Goal: Use online tool/utility: Utilize a website feature to perform a specific function

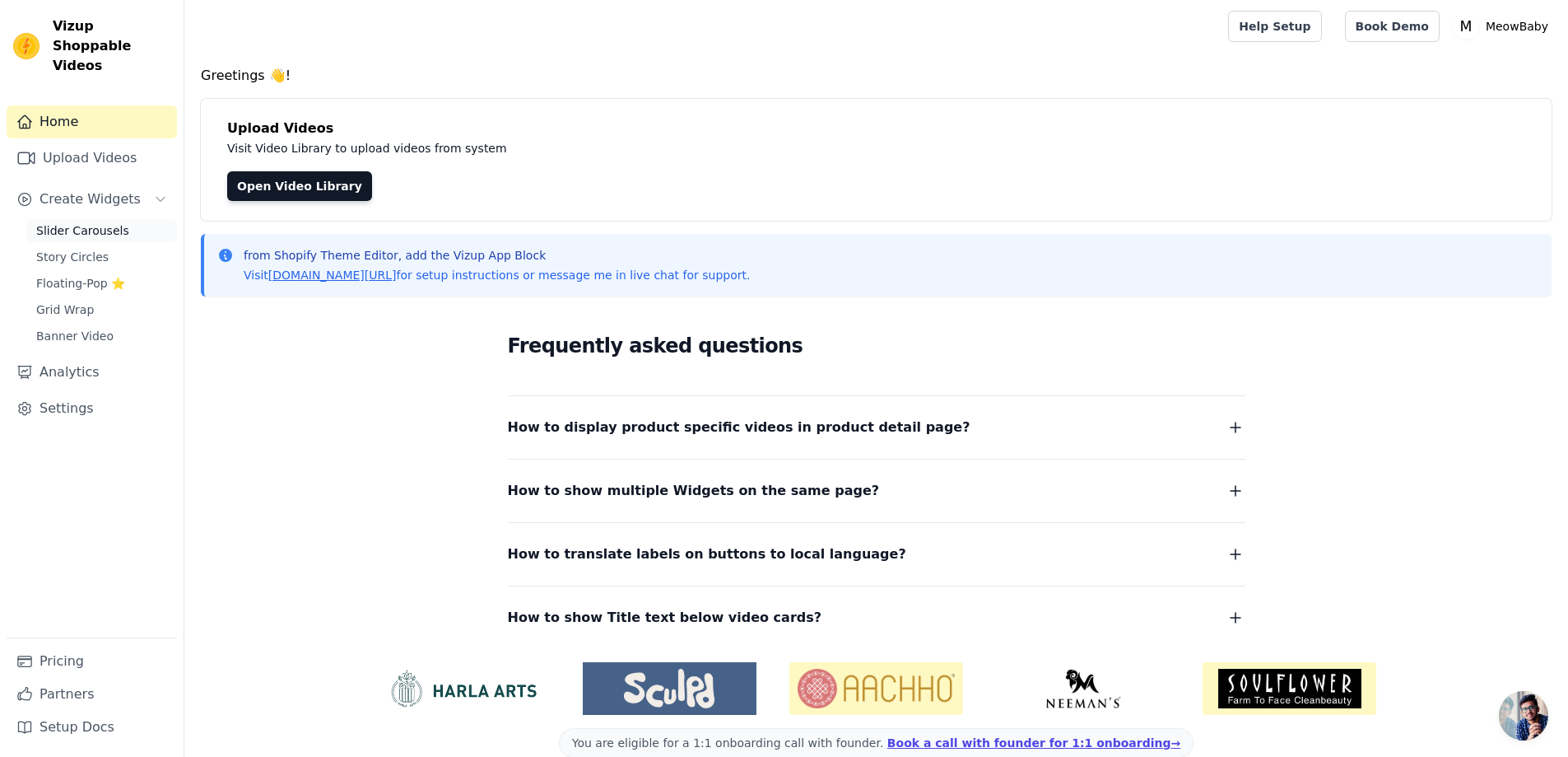
click at [72, 222] on span "Slider Carousels" at bounding box center [83, 230] width 93 height 16
click at [87, 222] on span "Slider Carousels" at bounding box center [83, 230] width 93 height 16
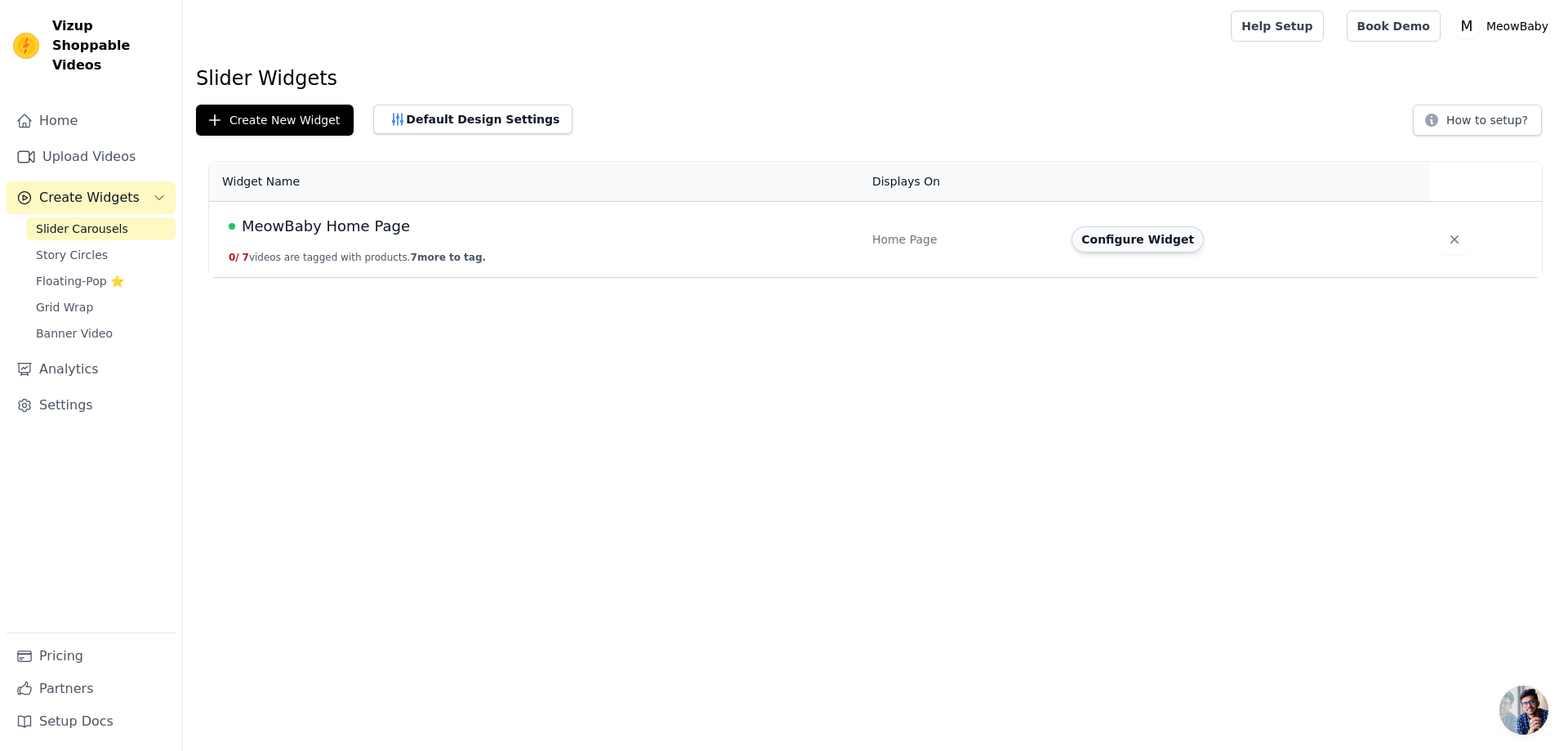
click at [1147, 238] on button "Configure Widget" at bounding box center [1137, 240] width 132 height 27
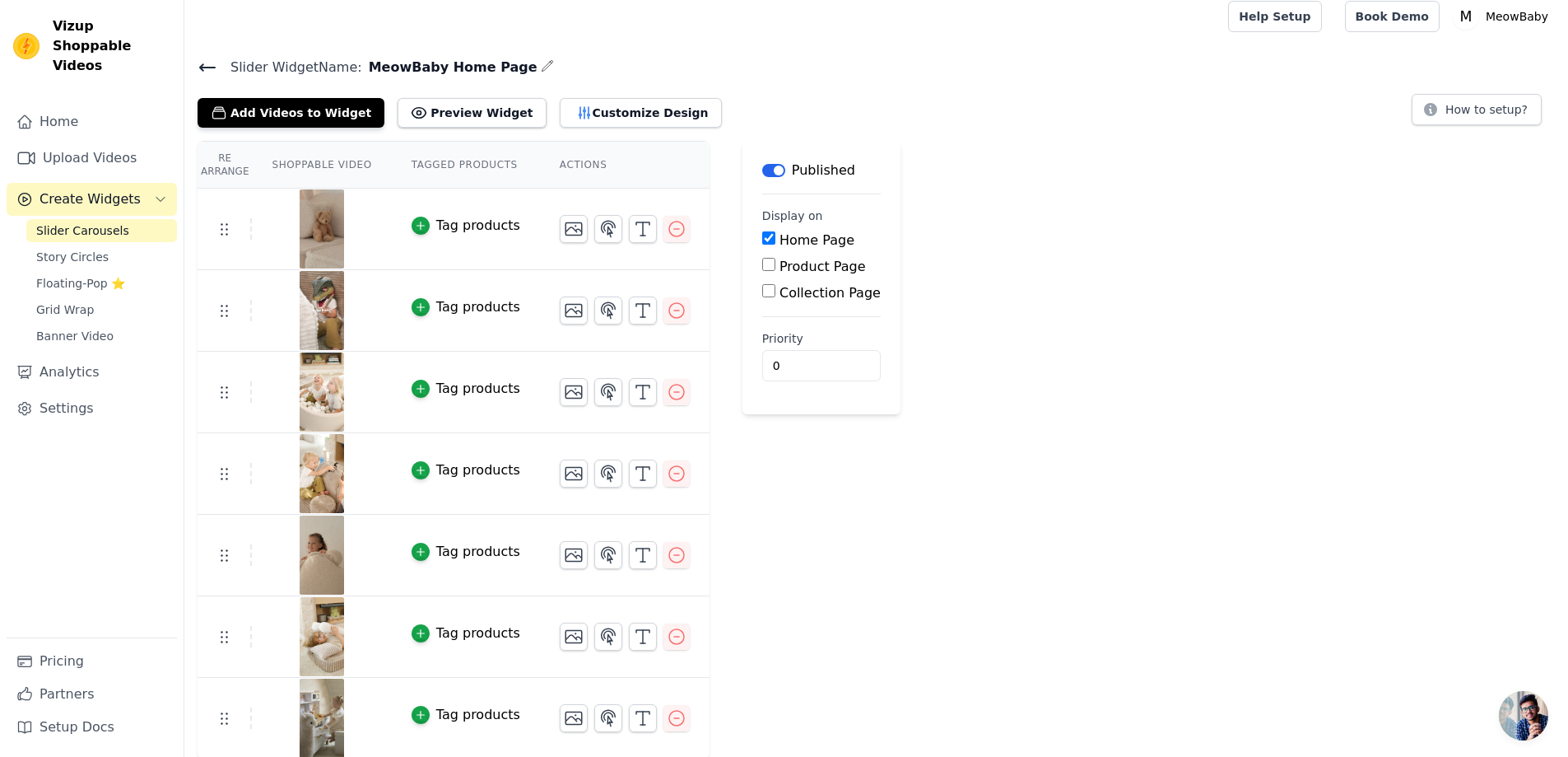
scroll to position [12, 0]
click at [560, 120] on button "Customize Design" at bounding box center [641, 111] width 162 height 29
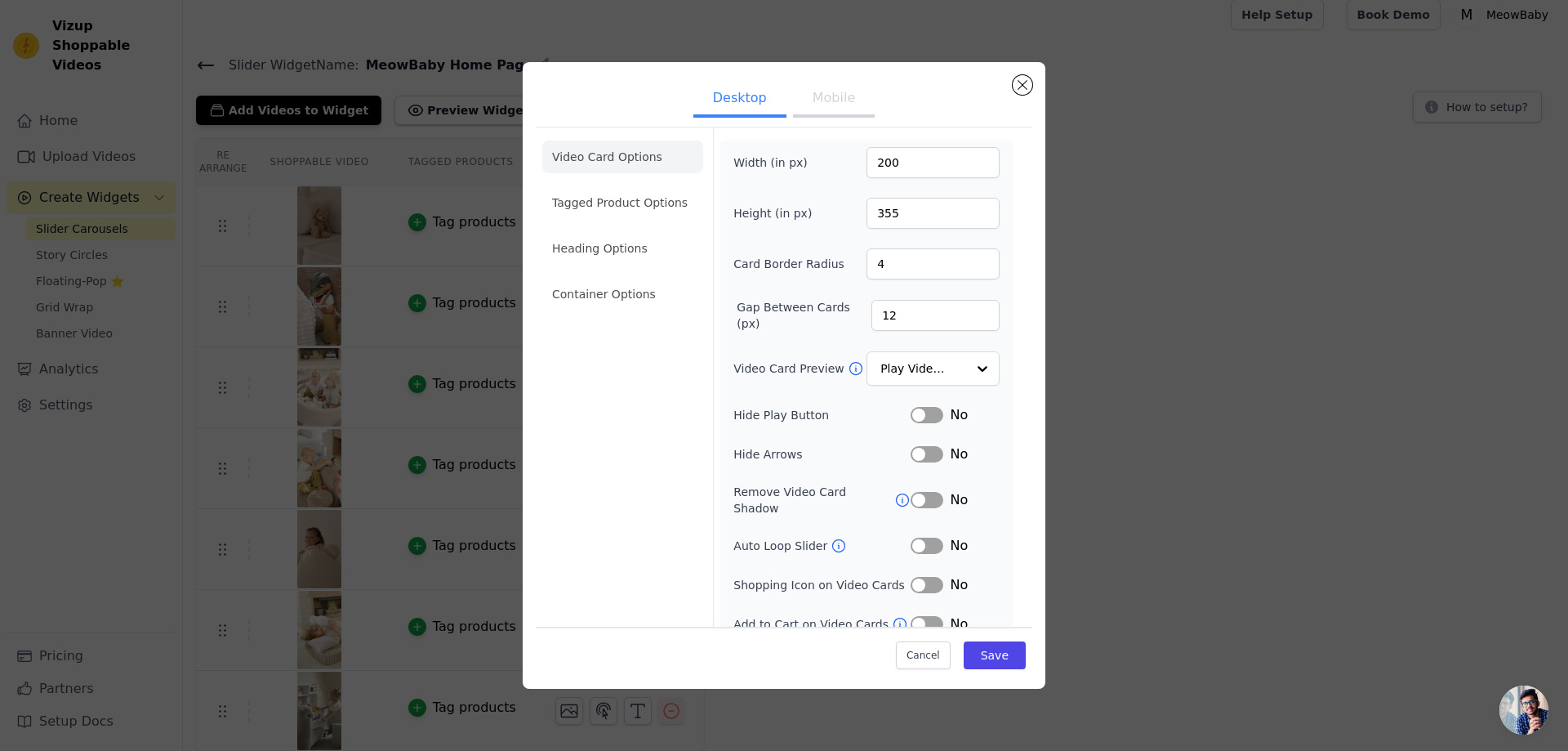
scroll to position [0, 0]
click at [815, 101] on button "Mobile" at bounding box center [834, 99] width 81 height 36
click at [738, 99] on button "Desktop" at bounding box center [739, 99] width 93 height 36
click at [1020, 88] on button "Close modal" at bounding box center [1023, 85] width 19 height 19
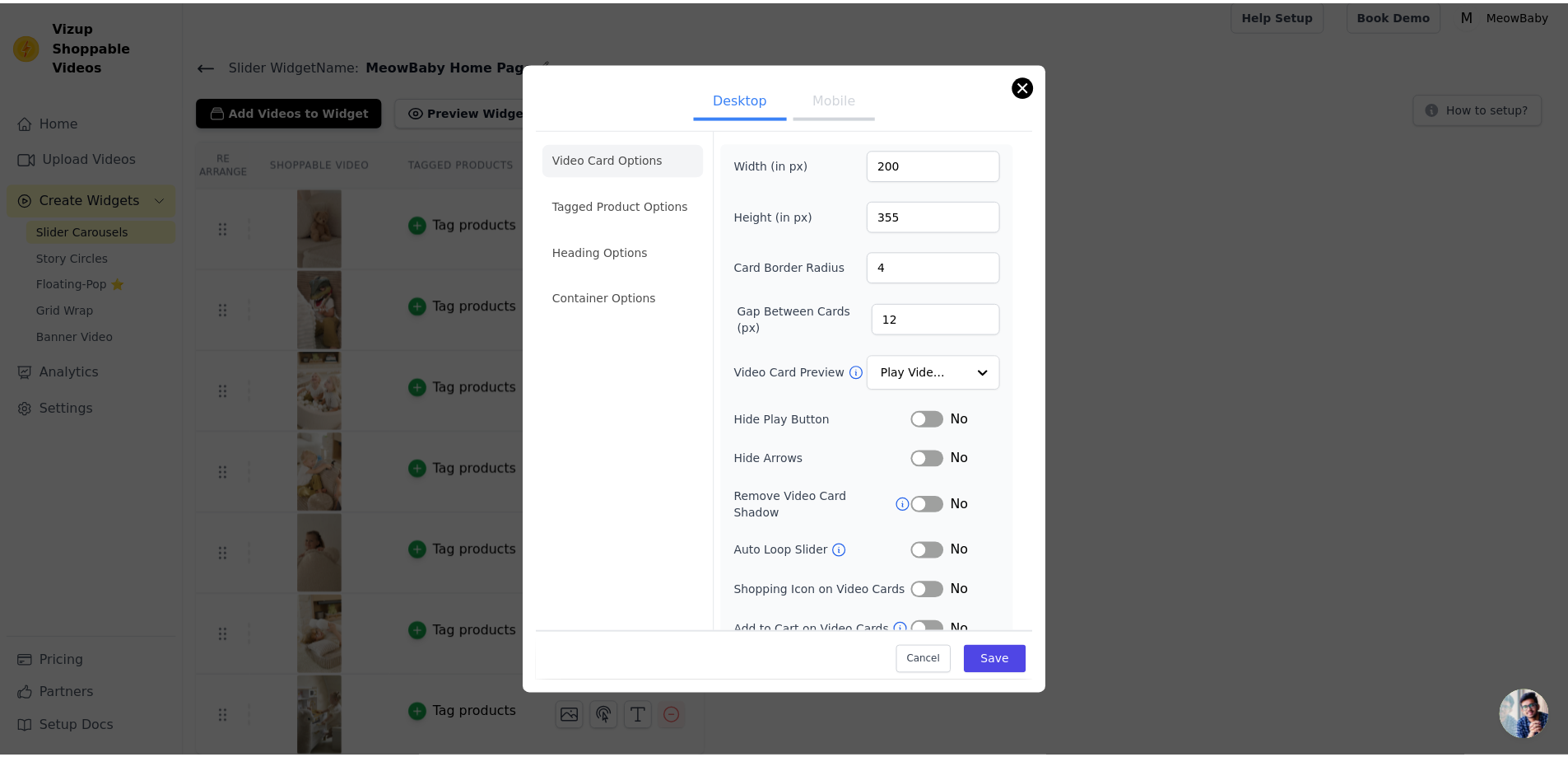
scroll to position [12, 0]
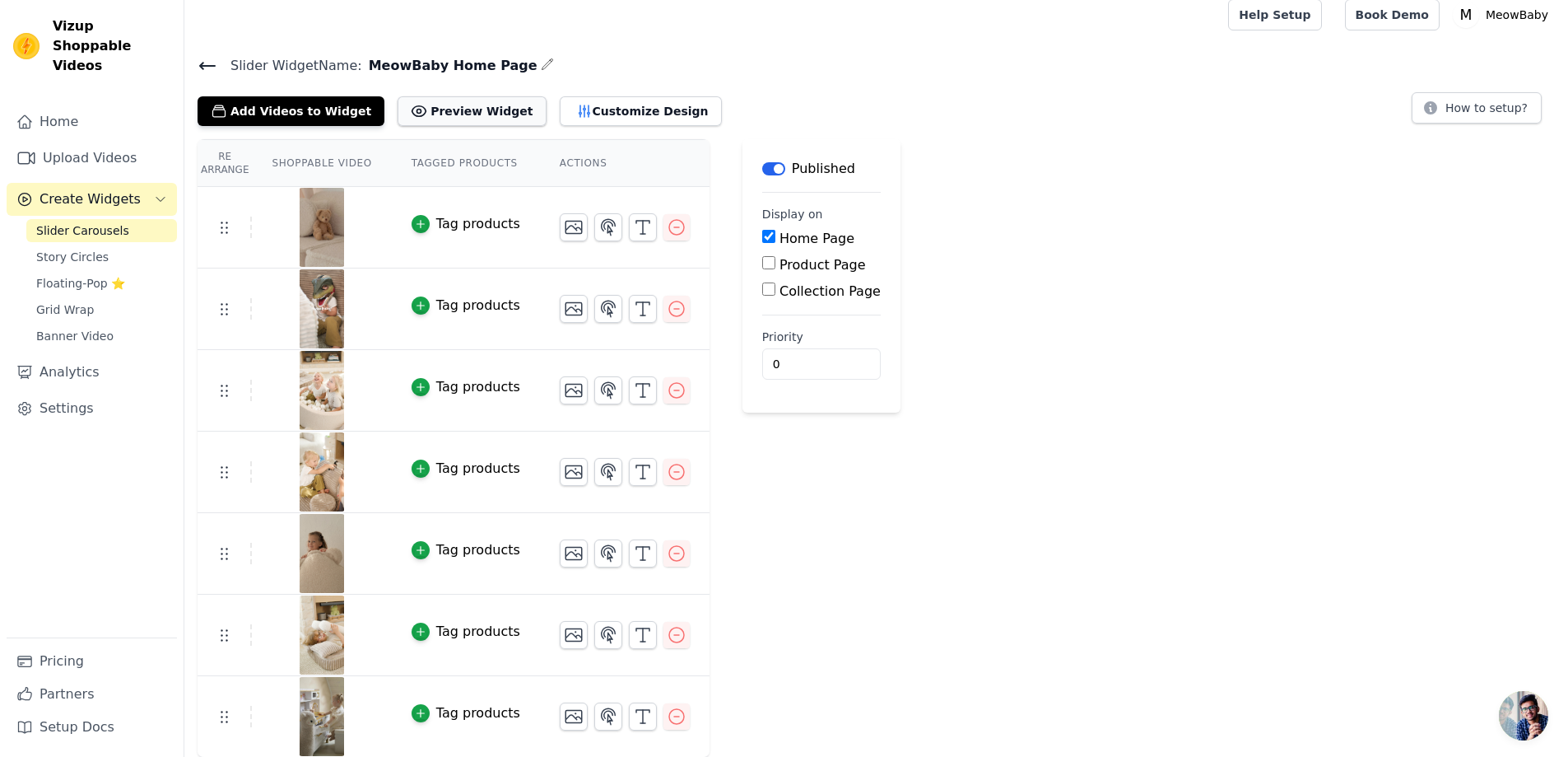
click at [438, 115] on button "Preview Widget" at bounding box center [472, 111] width 148 height 29
click at [560, 107] on button "Customize Design" at bounding box center [641, 111] width 162 height 29
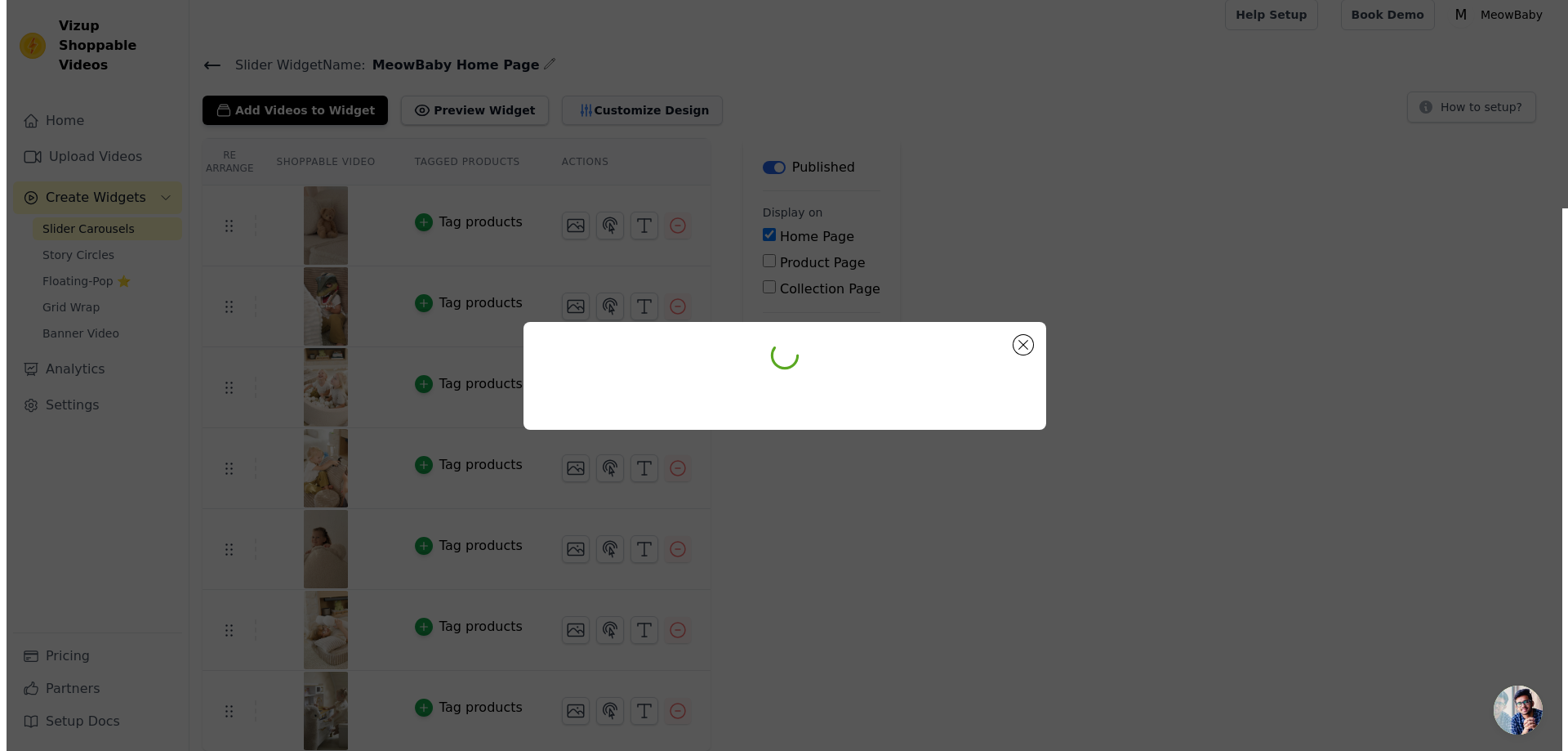
scroll to position [0, 0]
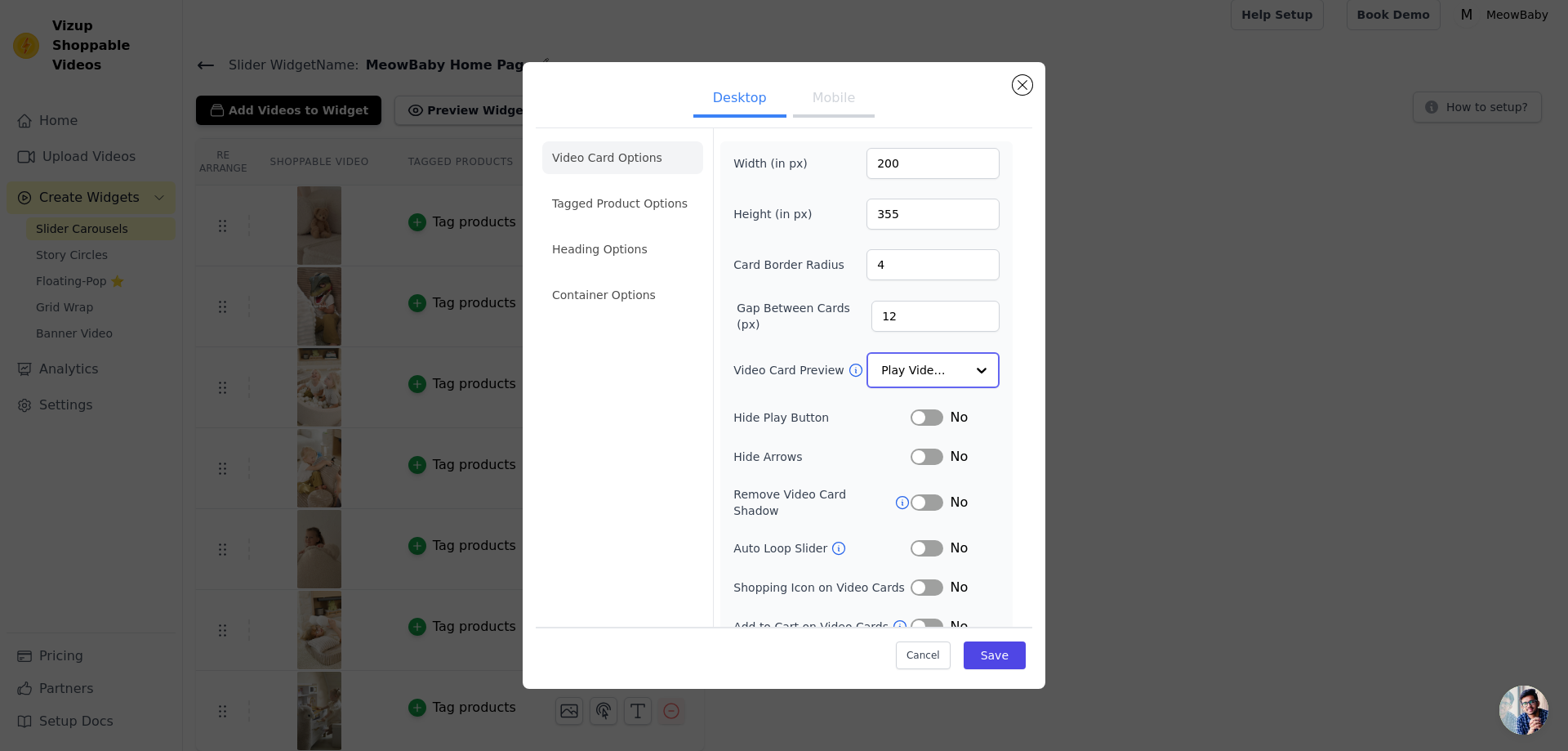
click at [898, 372] on input "Video Card Preview" at bounding box center [923, 369] width 84 height 33
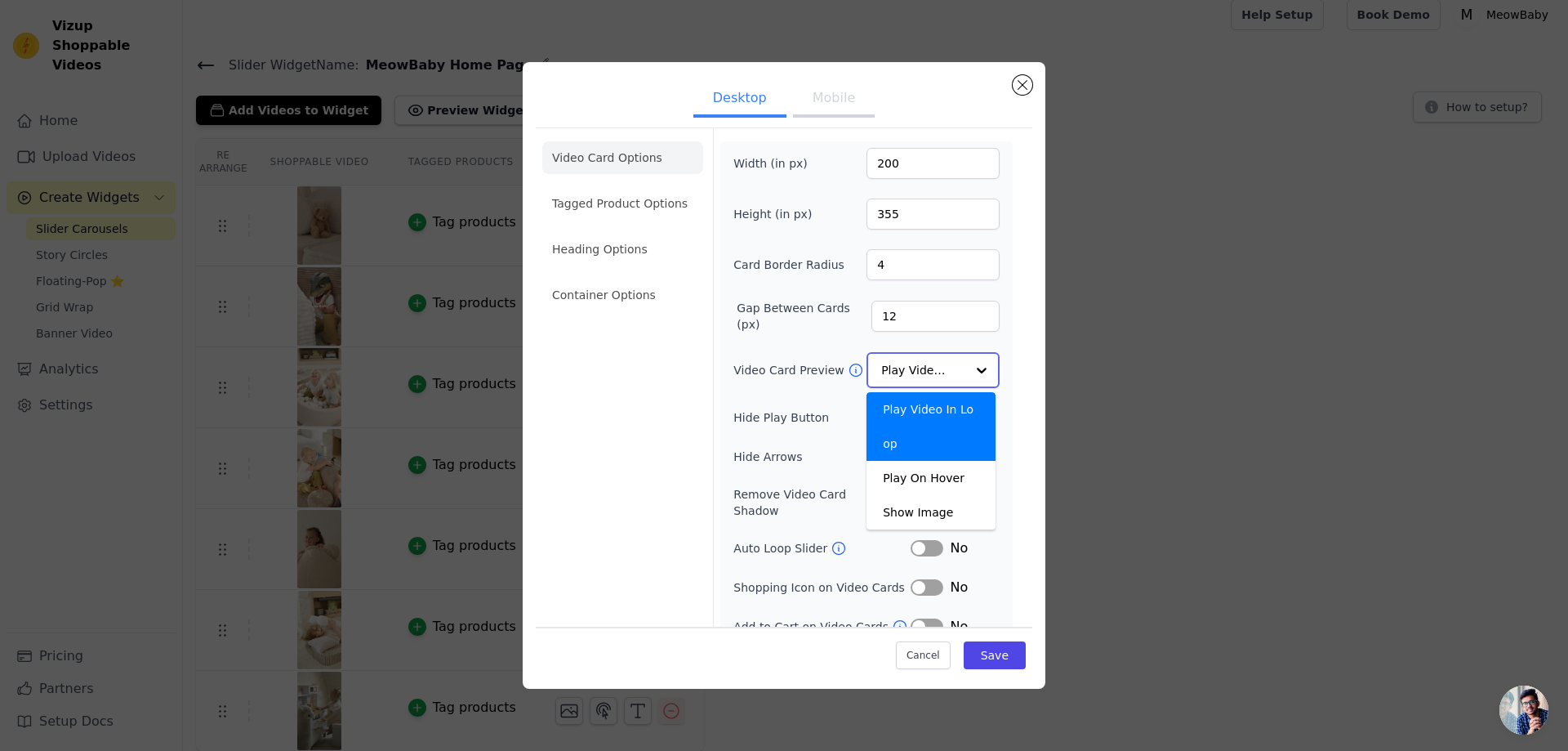
click at [898, 372] on input "Video Card Preview" at bounding box center [923, 369] width 84 height 33
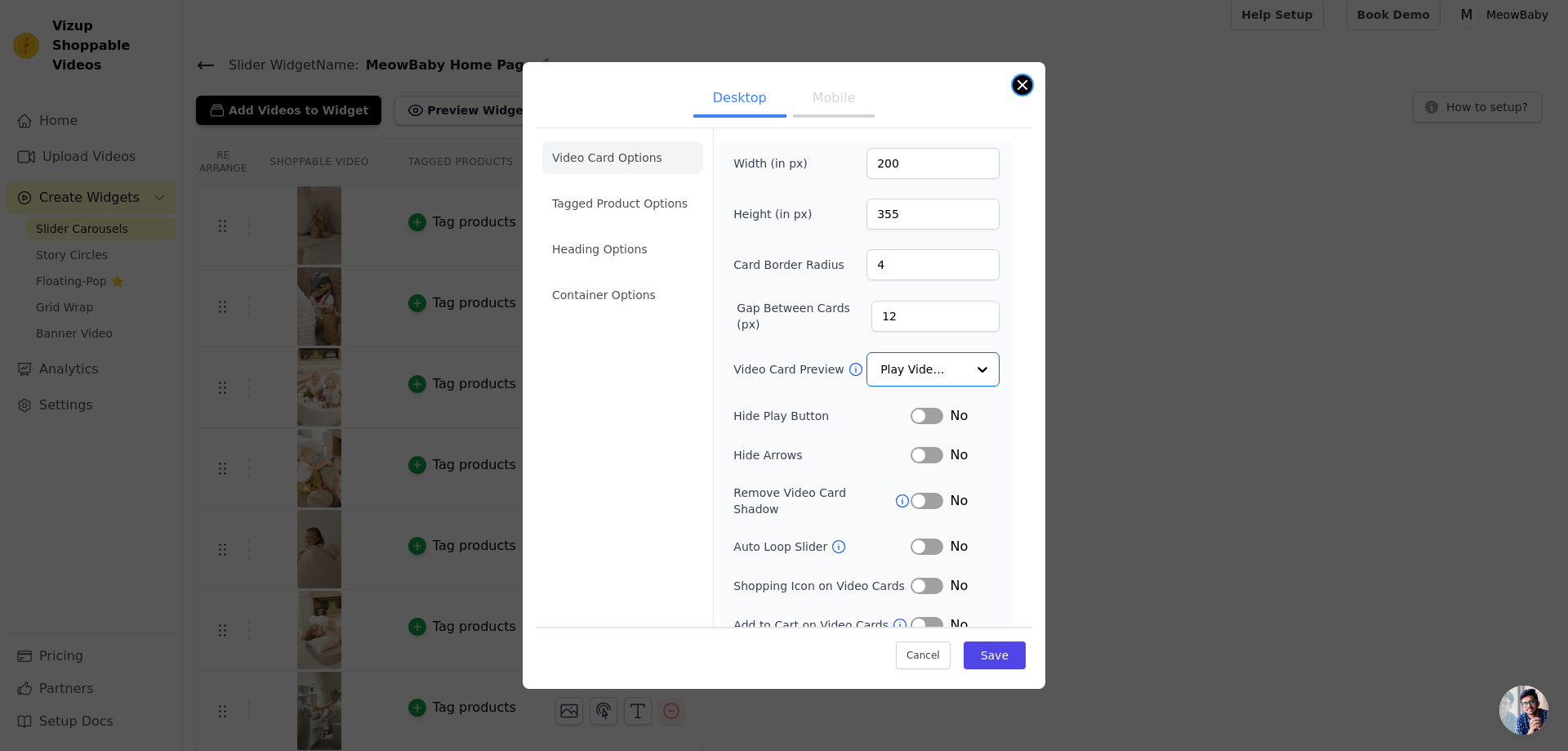
click at [1028, 83] on button "Close modal" at bounding box center [1023, 85] width 19 height 19
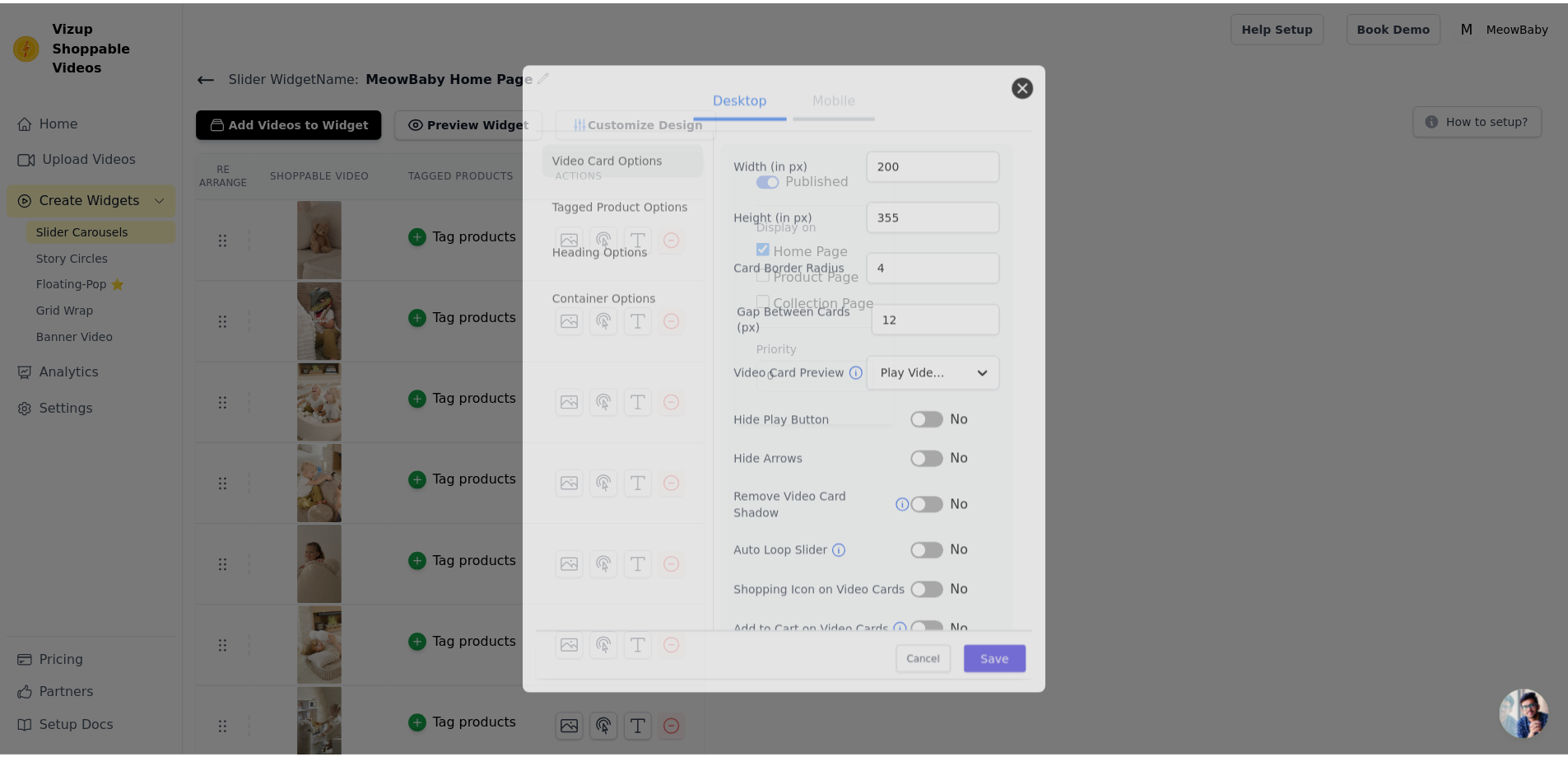
scroll to position [12, 0]
